Goal: Task Accomplishment & Management: Manage account settings

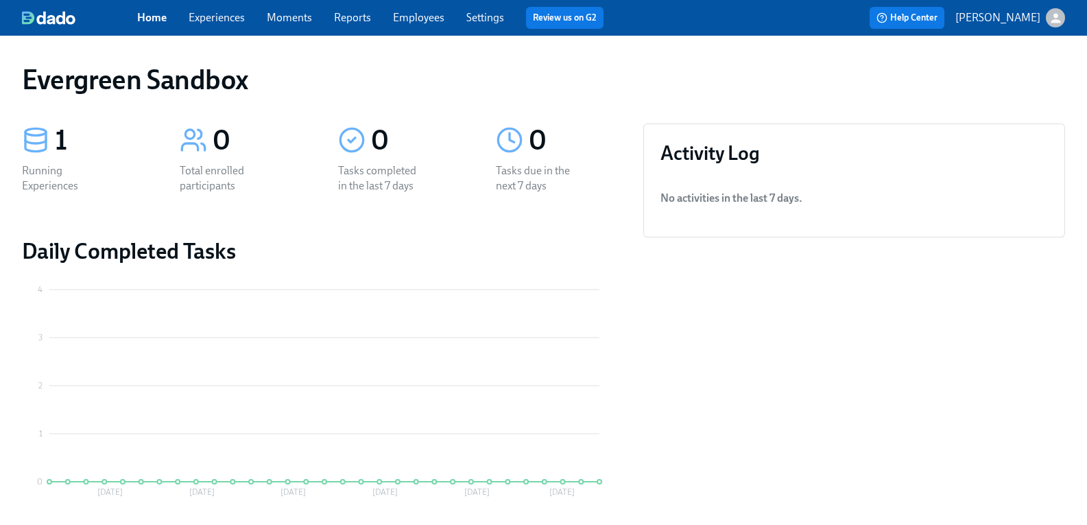
click at [1050, 19] on icon "button" at bounding box center [1056, 18] width 14 height 14
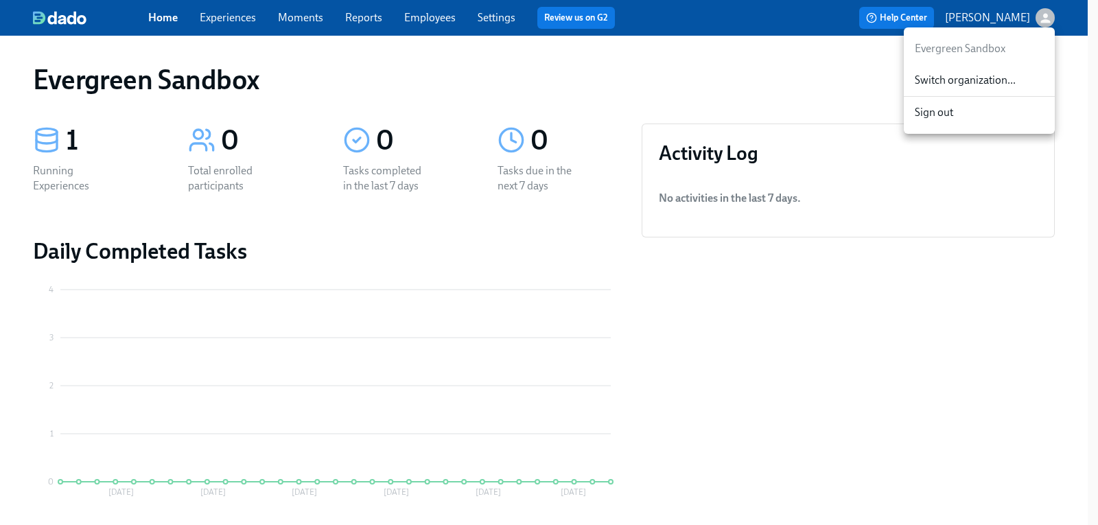
click at [983, 72] on div "Switch organization..." at bounding box center [978, 80] width 151 height 32
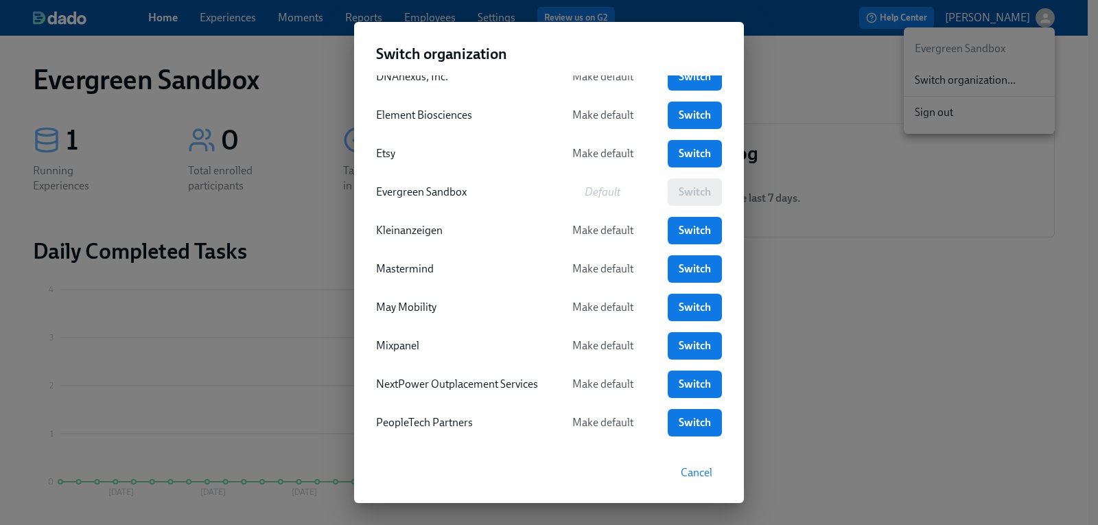
scroll to position [274, 0]
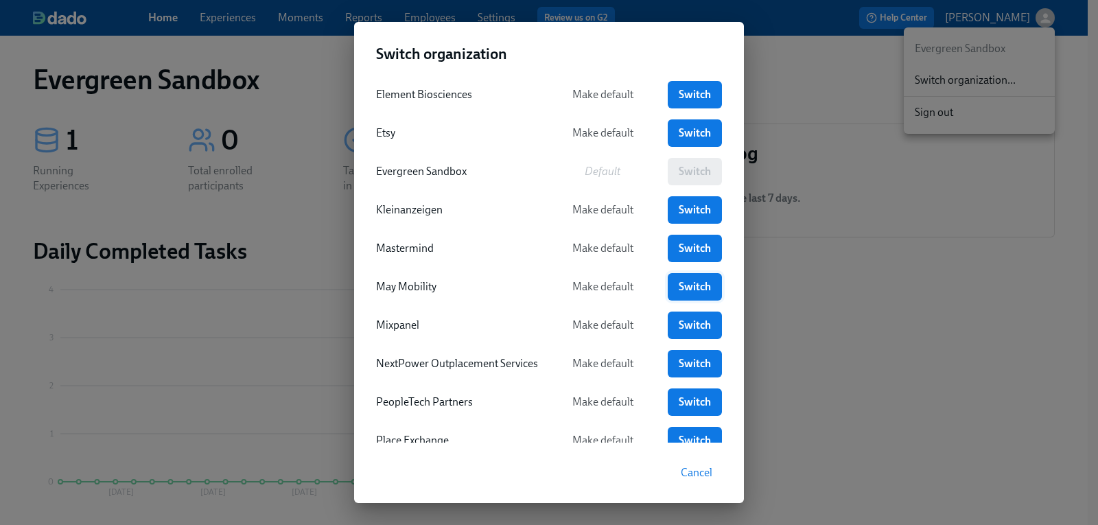
click at [683, 292] on span "Switch" at bounding box center [694, 287] width 35 height 14
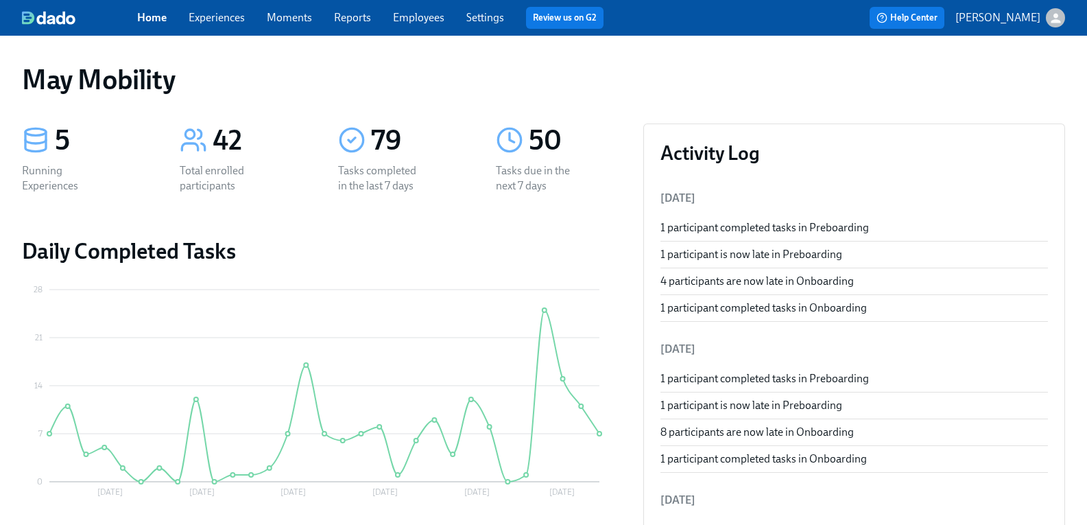
click at [232, 23] on link "Experiences" at bounding box center [217, 17] width 56 height 13
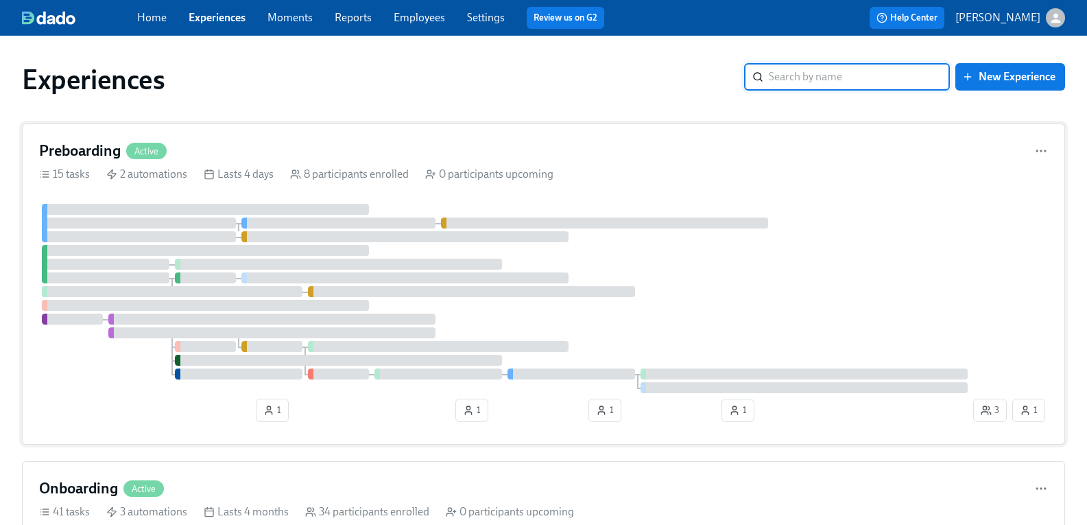
click at [102, 152] on h4 "Preboarding" at bounding box center [80, 151] width 82 height 21
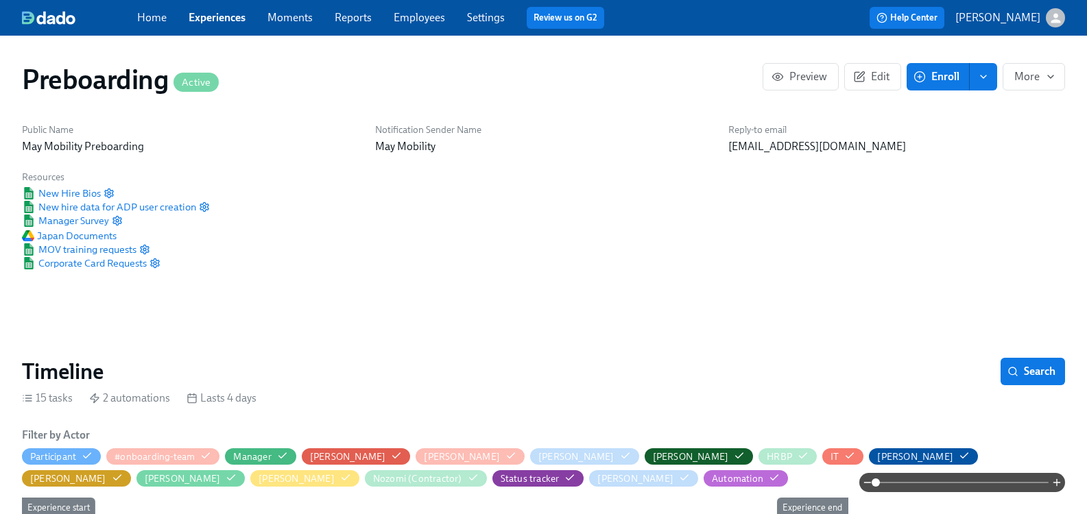
click at [978, 78] on icon "enroll" at bounding box center [983, 76] width 11 height 11
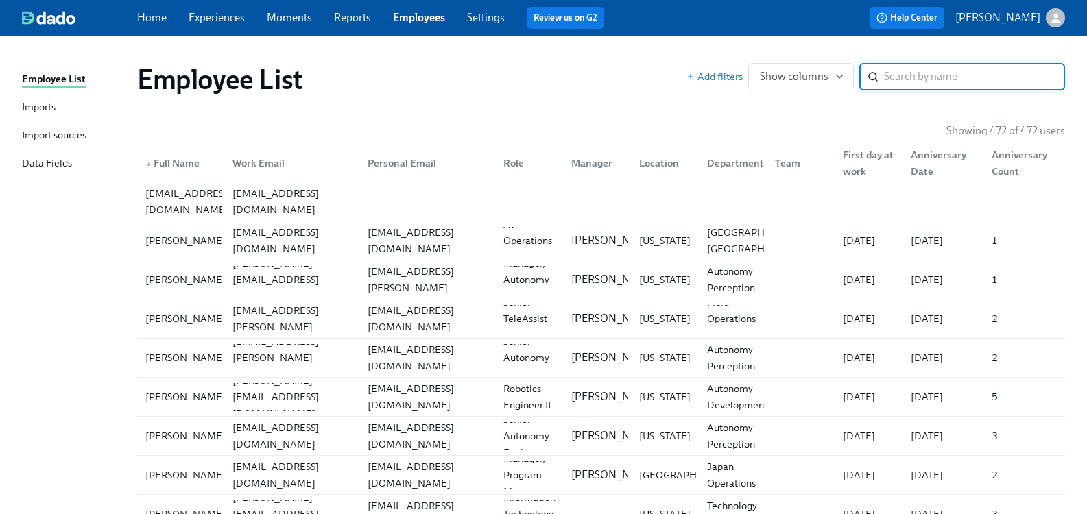
click at [910, 81] on input "search" at bounding box center [974, 76] width 181 height 27
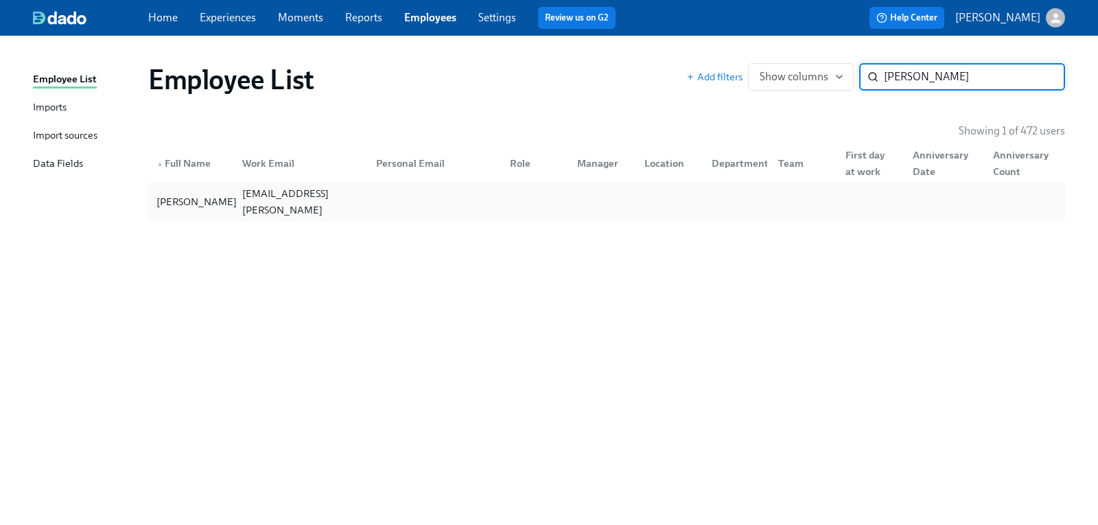
type input "[PERSON_NAME]"
click at [178, 204] on div "[PERSON_NAME]" at bounding box center [196, 201] width 91 height 16
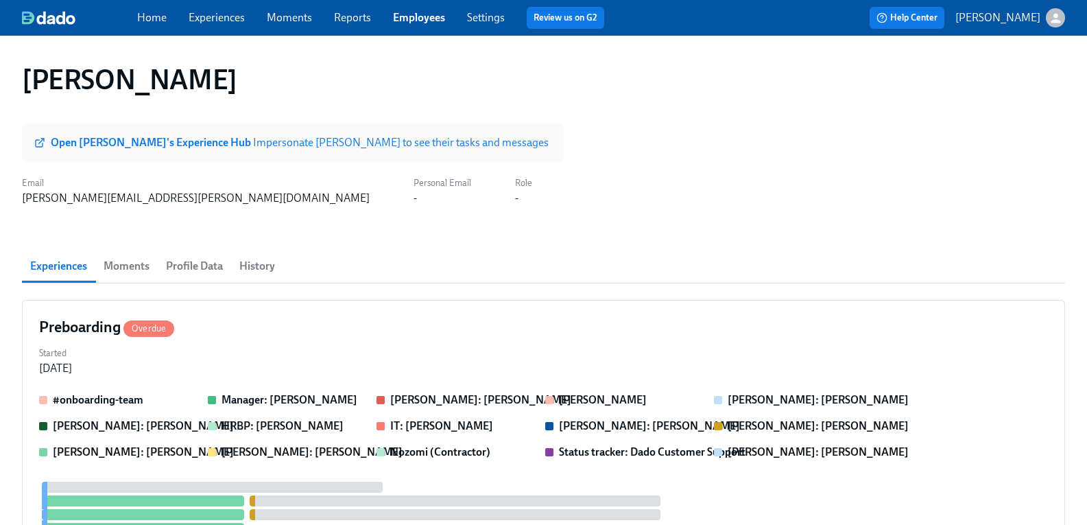
click at [267, 265] on span "History" at bounding box center [257, 266] width 36 height 19
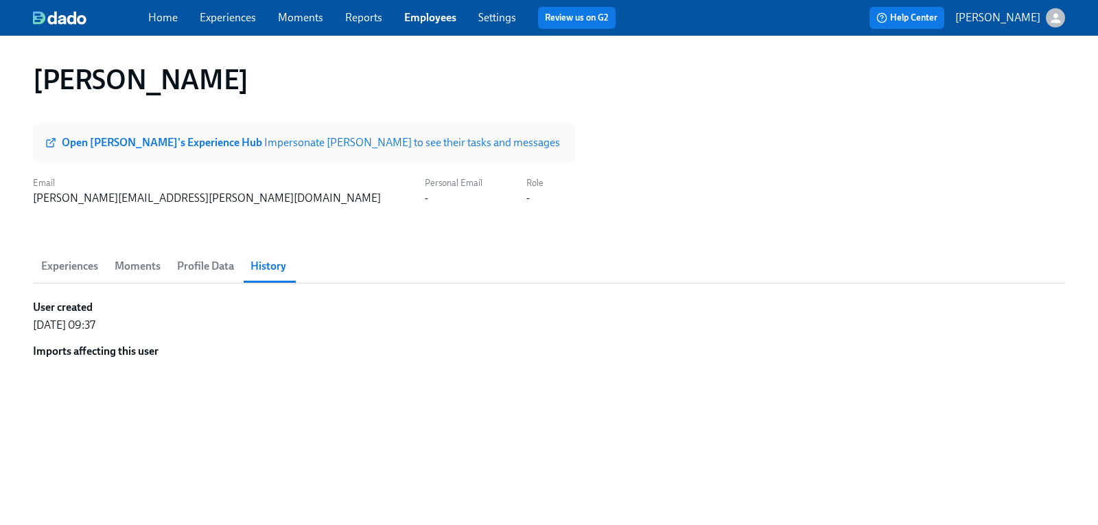
click at [238, 21] on link "Experiences" at bounding box center [228, 17] width 56 height 13
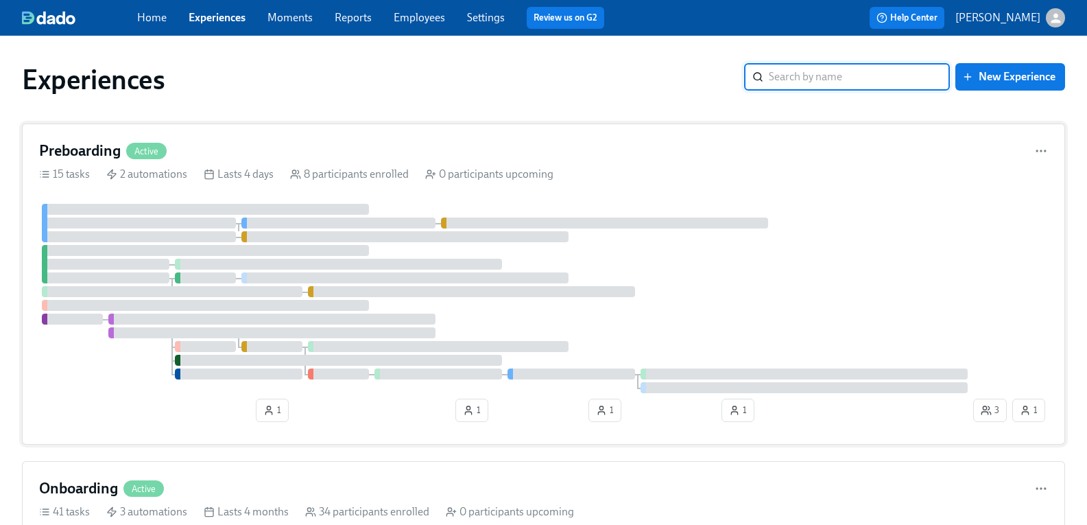
click at [106, 152] on h4 "Preboarding" at bounding box center [80, 151] width 82 height 21
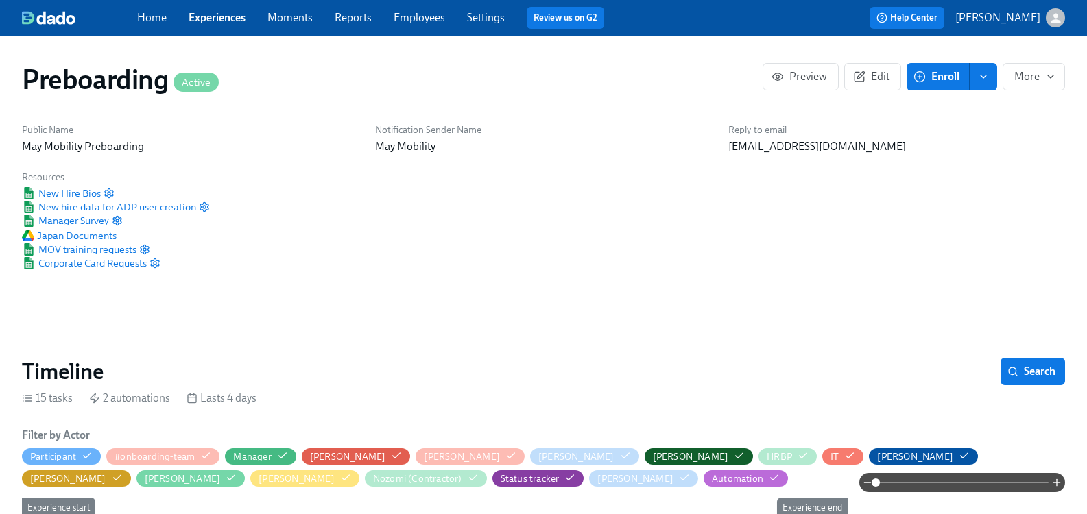
scroll to position [0, 3737]
click at [970, 84] on button "enroll" at bounding box center [983, 76] width 27 height 27
click at [941, 110] on span "Enroll manually" at bounding box center [926, 110] width 78 height 15
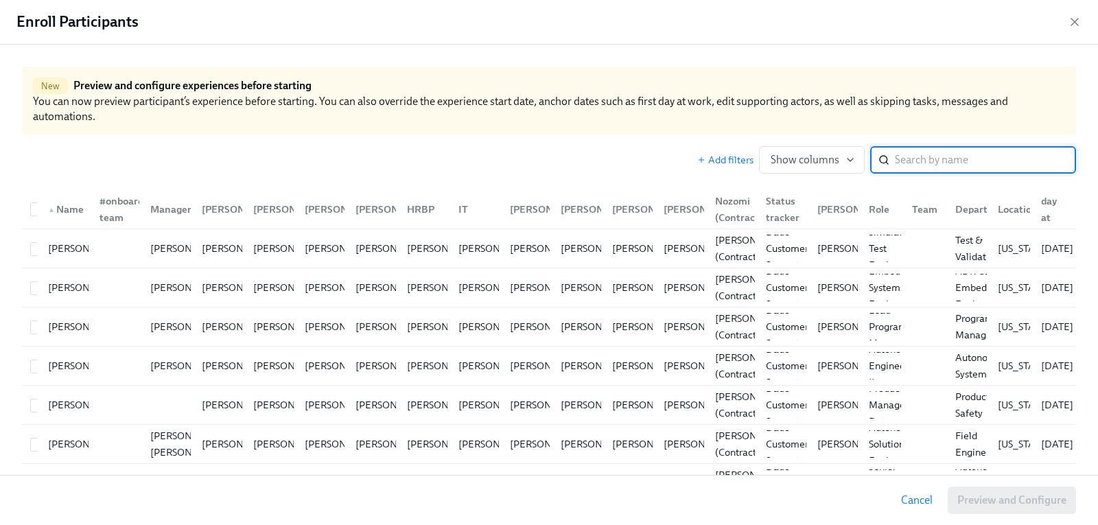
click at [921, 164] on input "search" at bounding box center [985, 159] width 181 height 27
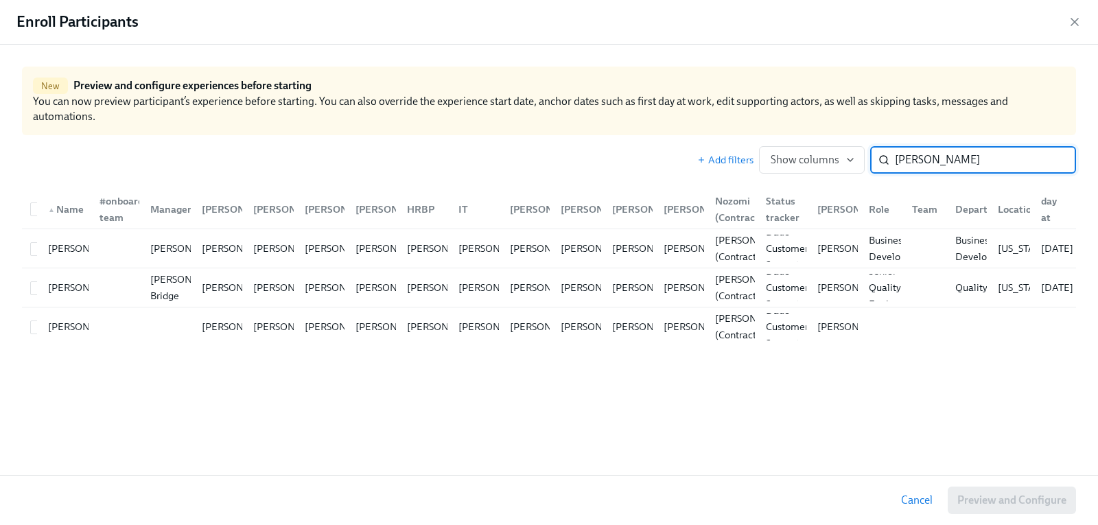
type input "steven"
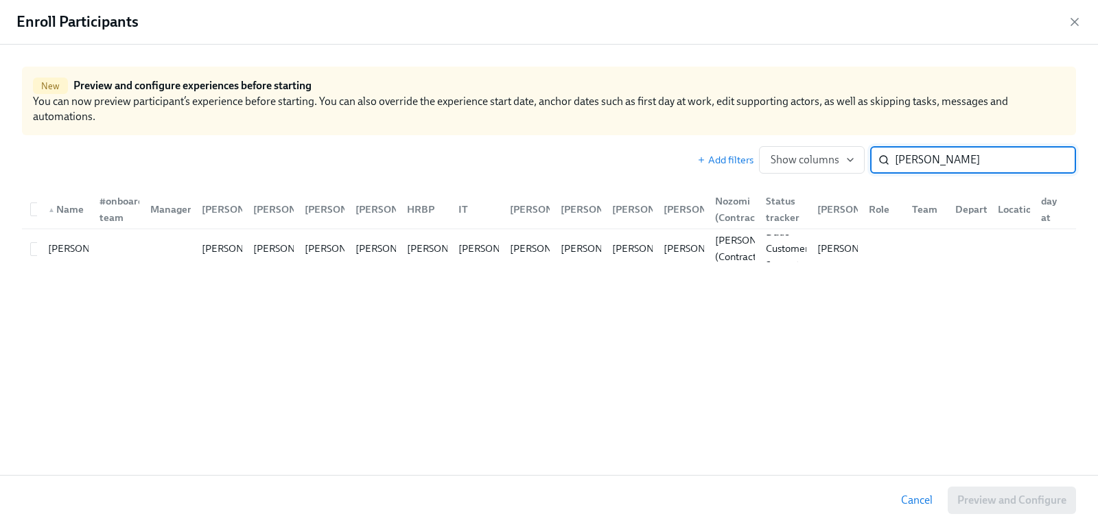
click at [1050, 157] on input "steven" at bounding box center [985, 159] width 181 height 27
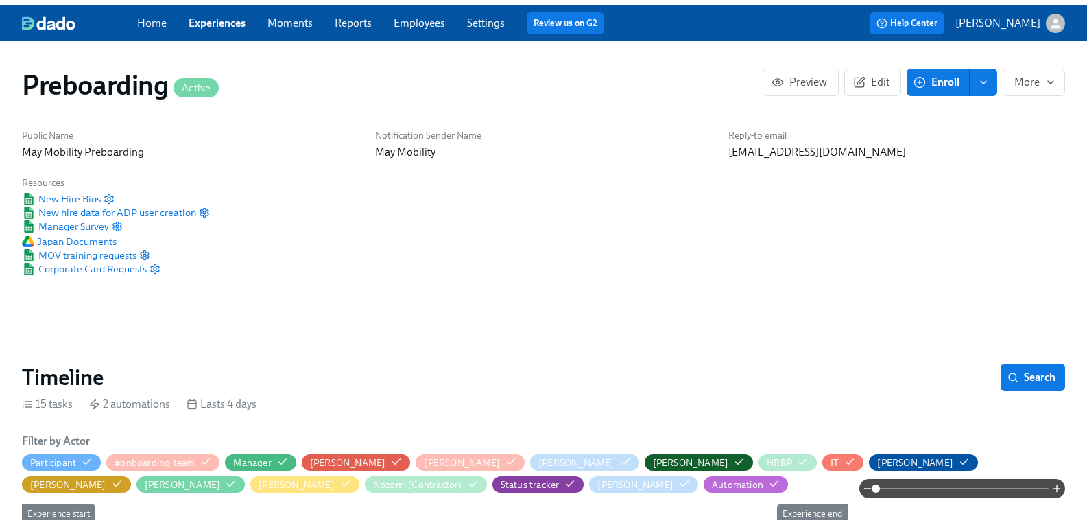
scroll to position [0, 3726]
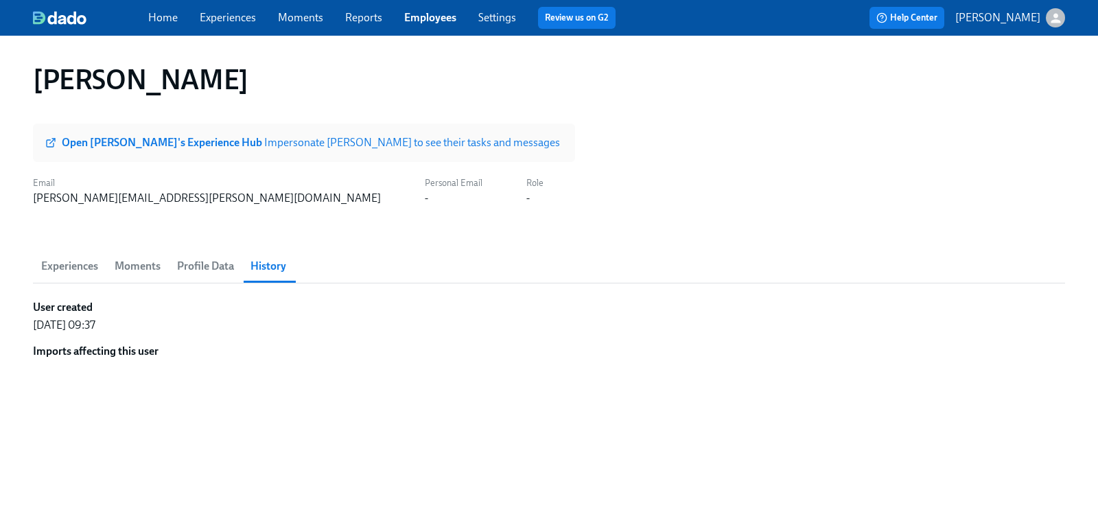
drag, startPoint x: 76, startPoint y: 269, endPoint x: 223, endPoint y: 279, distance: 147.2
click at [76, 269] on span "Experiences" at bounding box center [69, 266] width 57 height 19
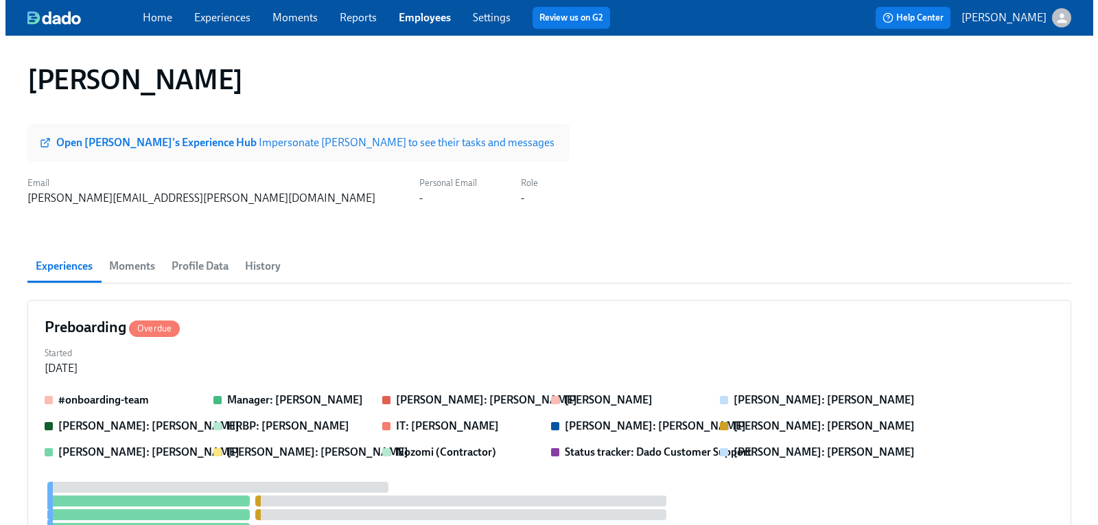
scroll to position [206, 0]
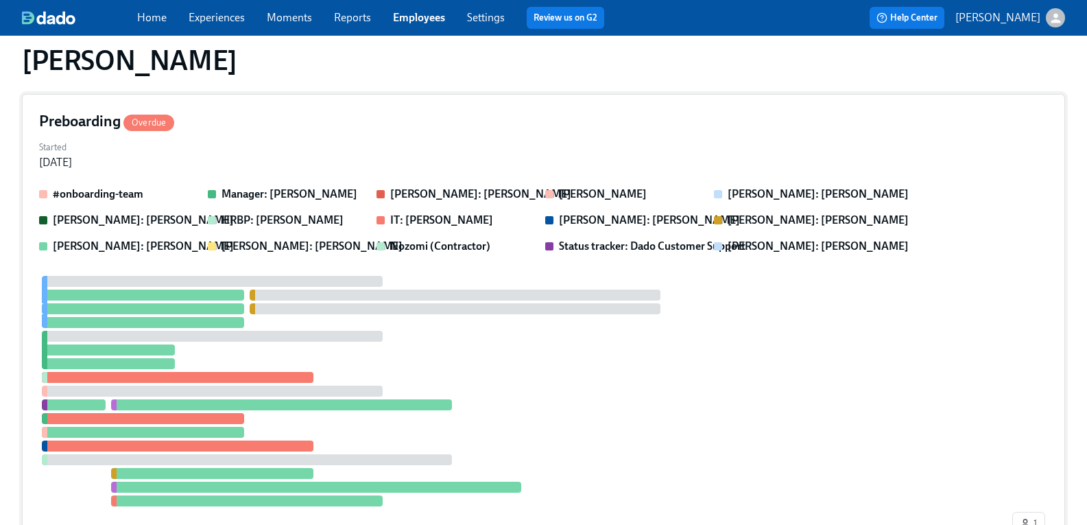
click at [84, 115] on h4 "Preboarding Overdue" at bounding box center [106, 121] width 135 height 21
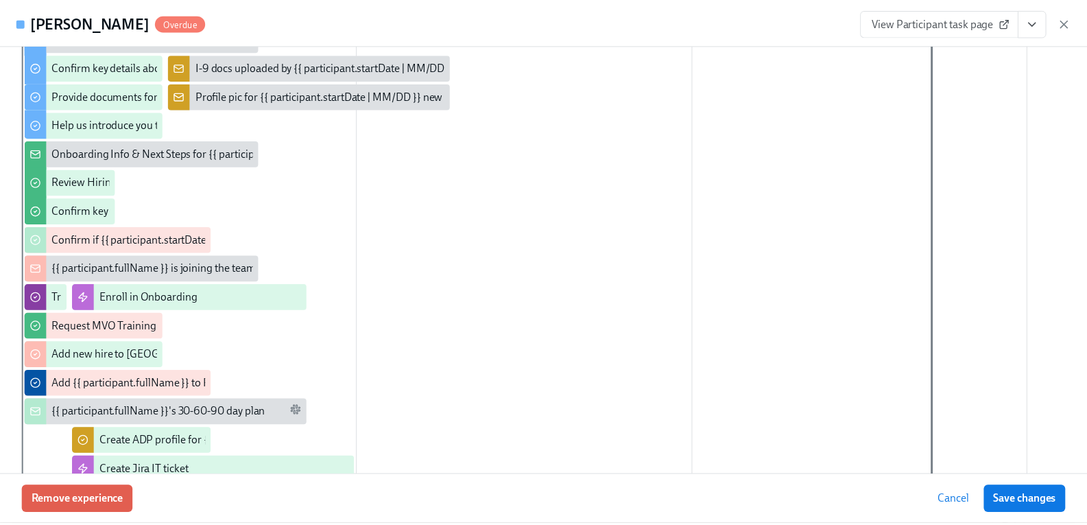
scroll to position [137, 0]
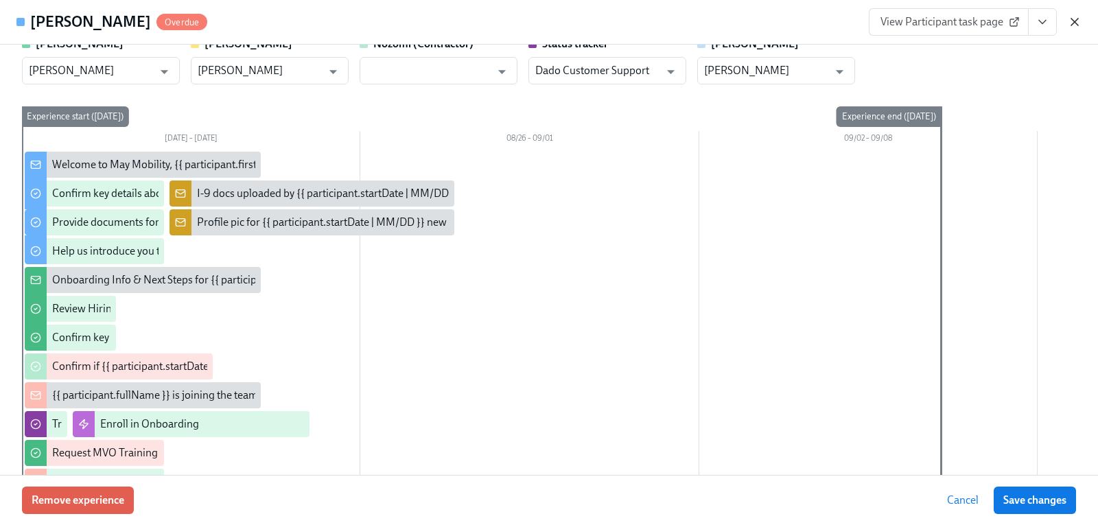
click at [1078, 27] on icon "button" at bounding box center [1074, 22] width 14 height 14
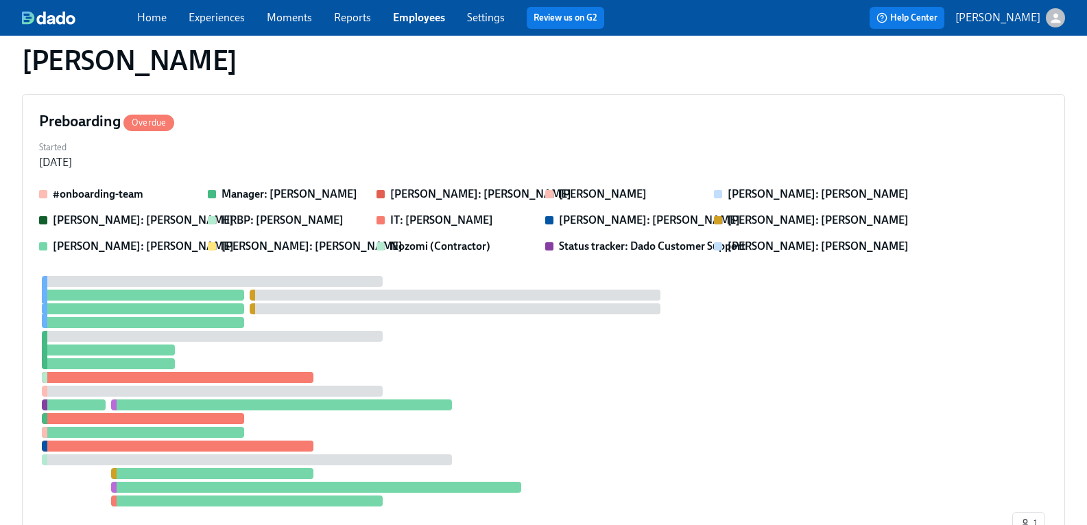
click at [217, 16] on link "Experiences" at bounding box center [217, 17] width 56 height 13
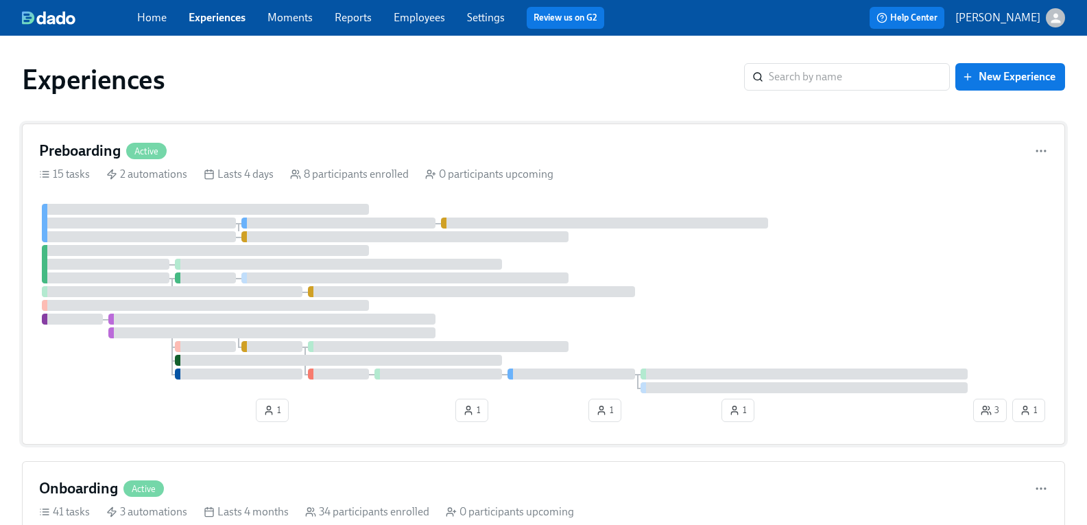
click at [95, 147] on h4 "Preboarding" at bounding box center [80, 151] width 82 height 21
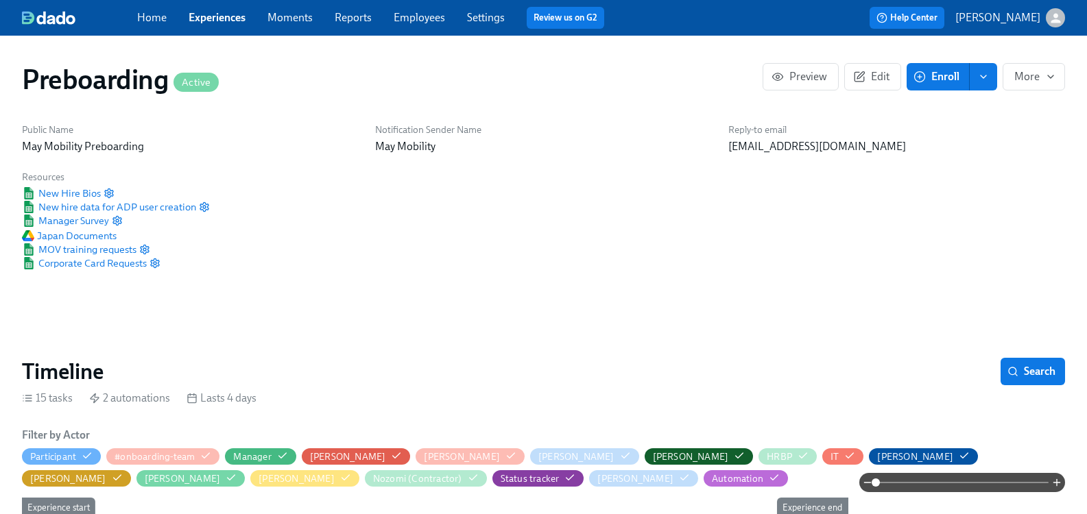
scroll to position [274, 0]
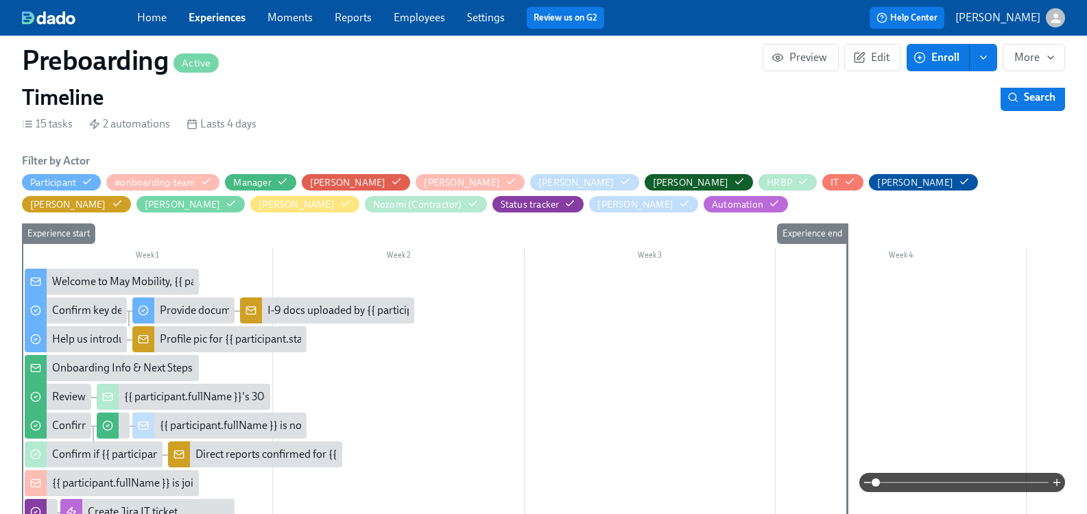
click at [117, 285] on div "Welcome to May Mobility, {{ participant.firstName }}! 🎉" at bounding box center [183, 281] width 263 height 15
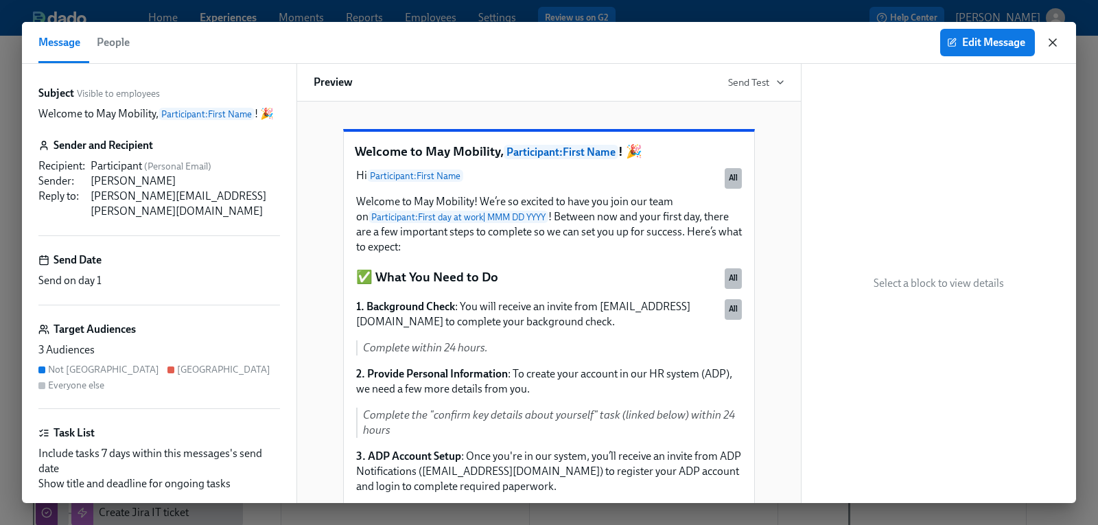
click at [1055, 40] on icon "button" at bounding box center [1052, 42] width 7 height 7
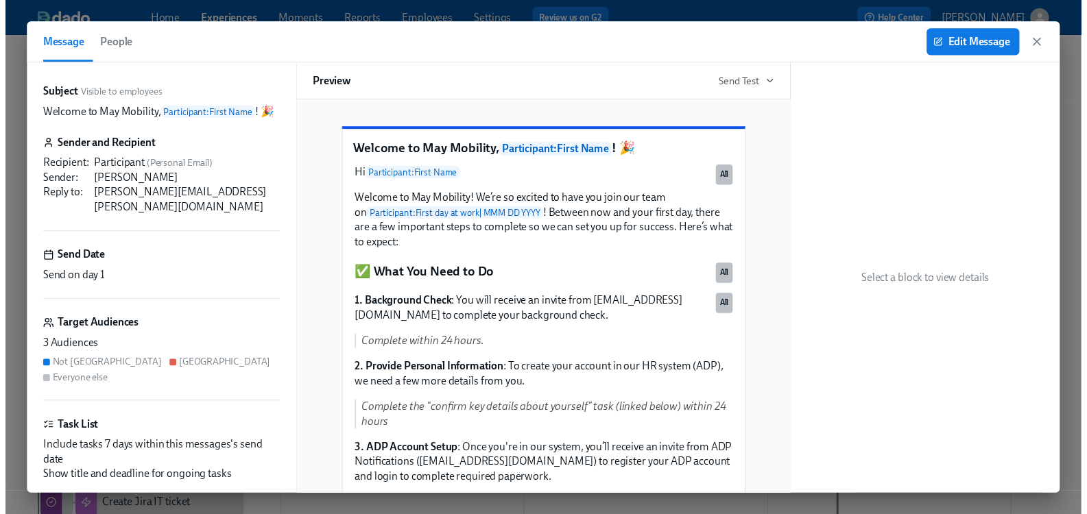
scroll to position [0, 3726]
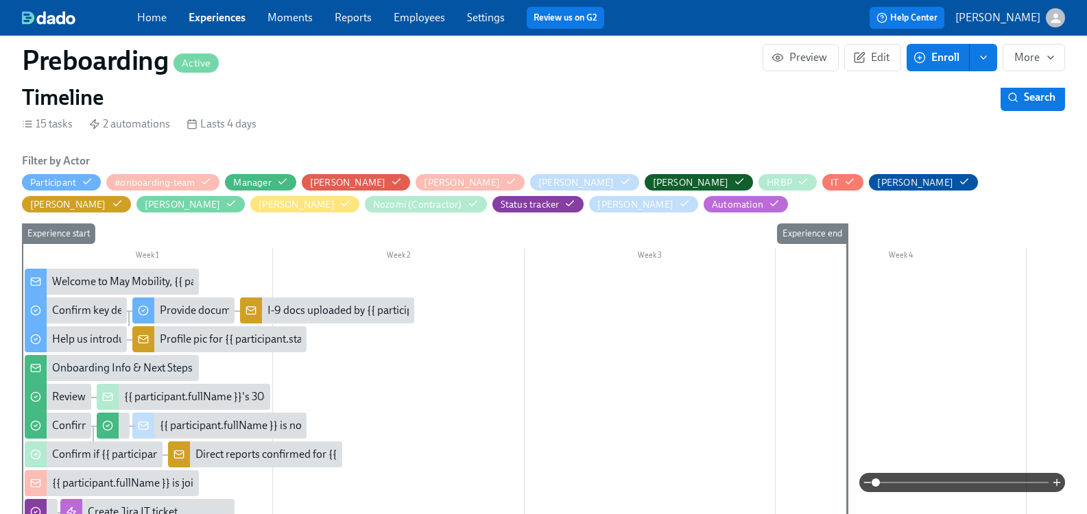
click at [440, 19] on link "Employees" at bounding box center [419, 17] width 51 height 13
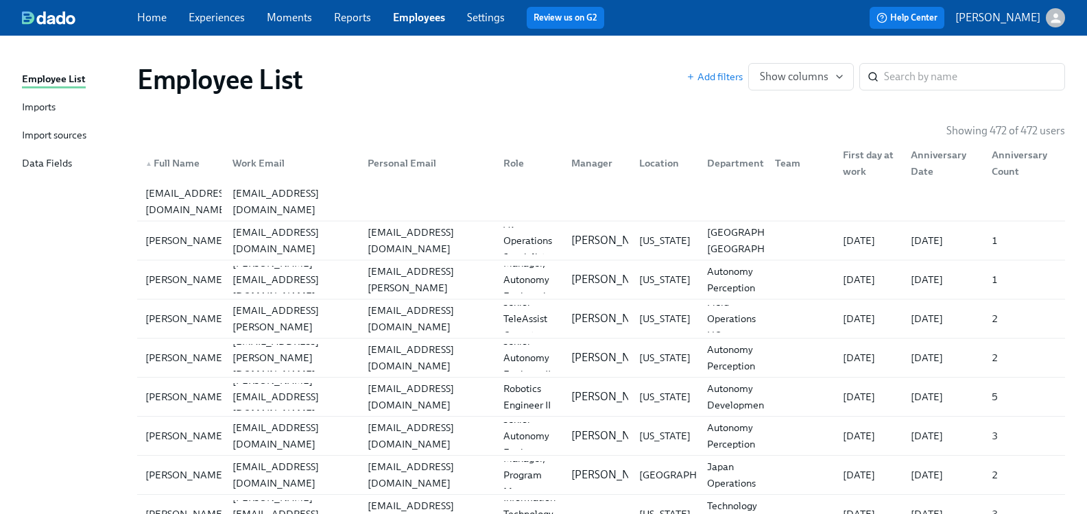
click at [59, 133] on div "Import sources" at bounding box center [54, 136] width 64 height 17
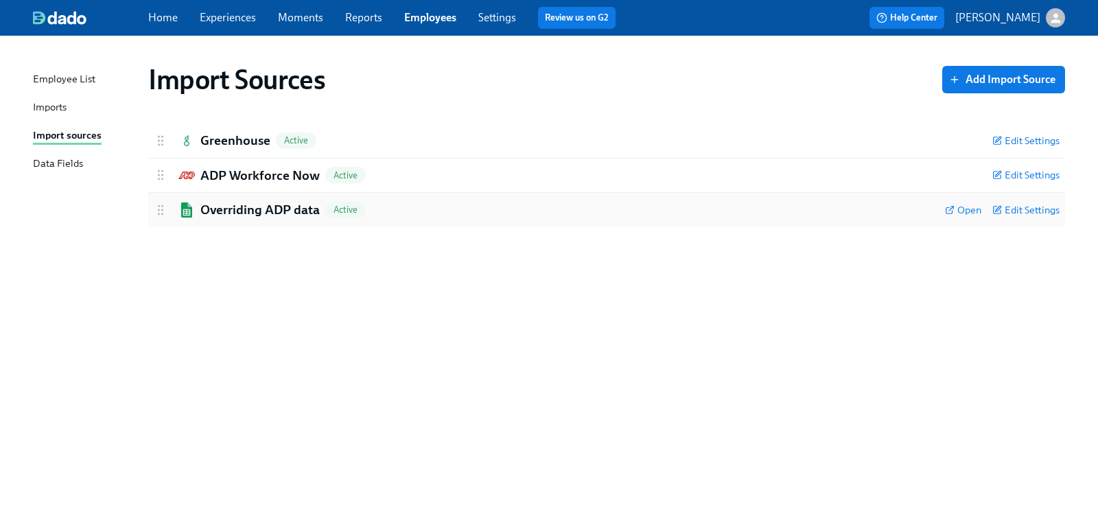
click at [231, 209] on h2 "Overriding ADP data" at bounding box center [259, 210] width 119 height 18
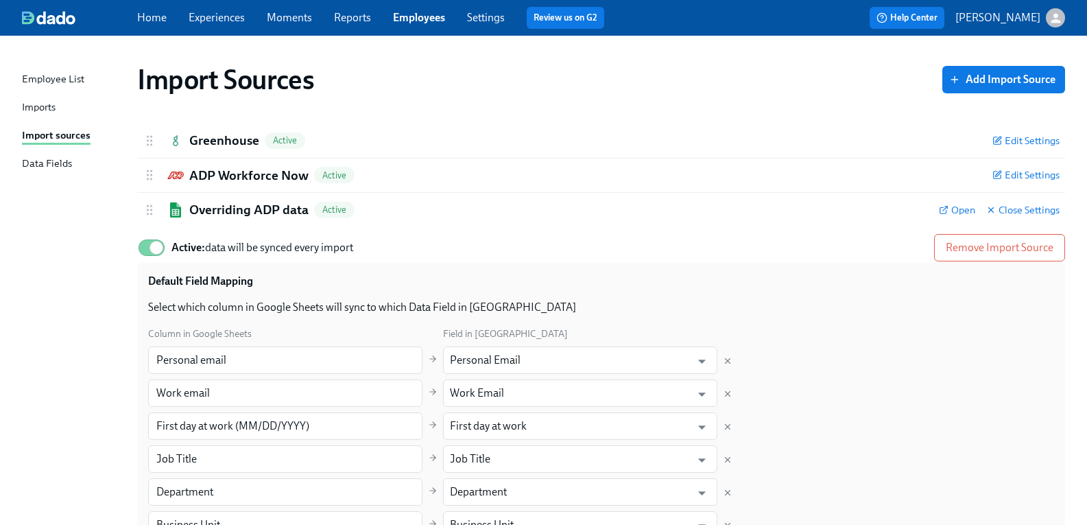
click at [56, 104] on div "Imports" at bounding box center [39, 107] width 34 height 17
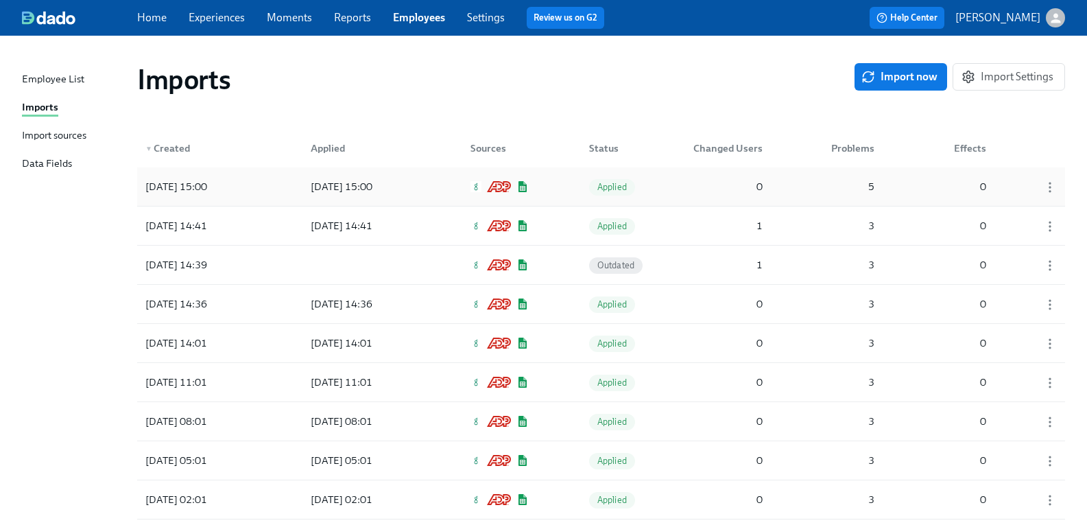
click at [188, 184] on div "2025/10/09 15:00" at bounding box center [176, 186] width 73 height 16
